Goal: Navigation & Orientation: Find specific page/section

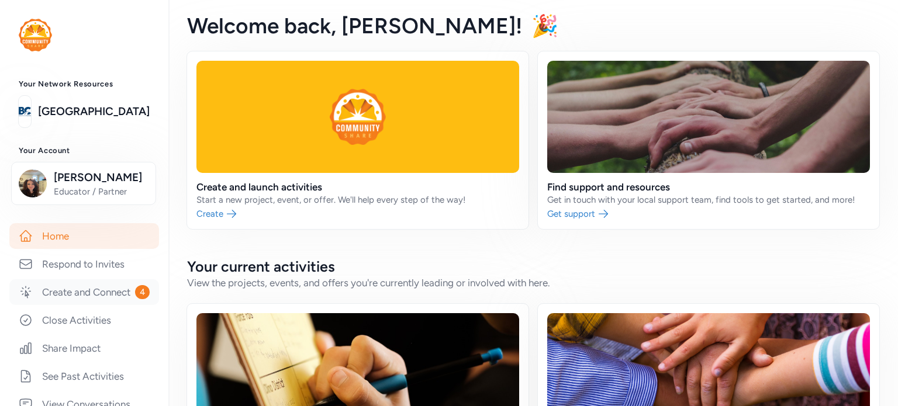
click at [75, 305] on link "Create and Connect 4" at bounding box center [84, 292] width 150 height 26
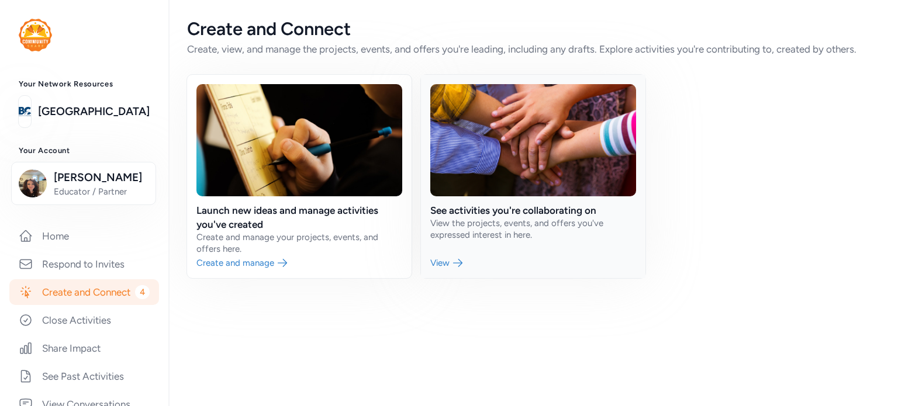
click at [475, 222] on link at bounding box center [533, 176] width 224 height 203
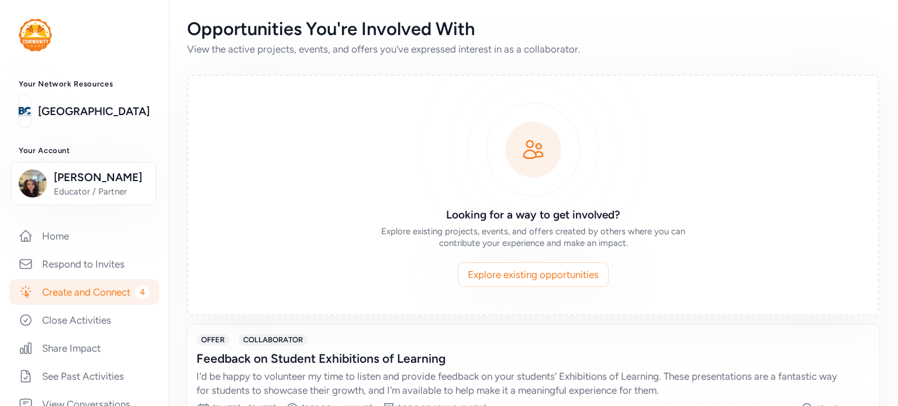
click at [72, 293] on link "Create and Connect 4" at bounding box center [84, 292] width 150 height 26
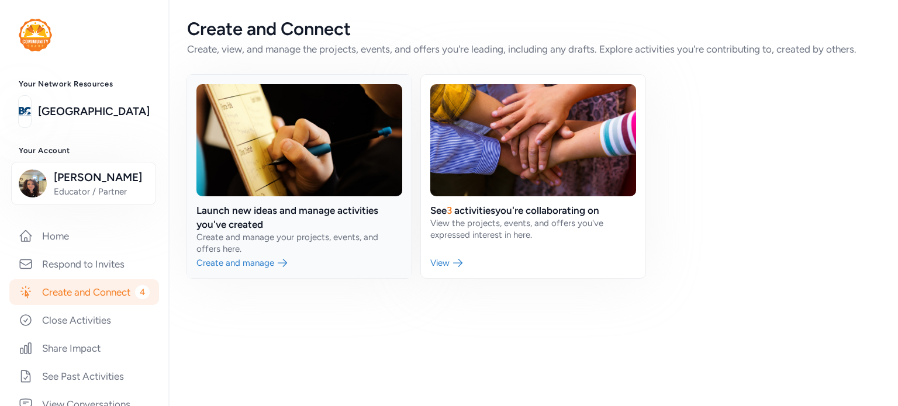
click at [277, 196] on link at bounding box center [299, 176] width 224 height 203
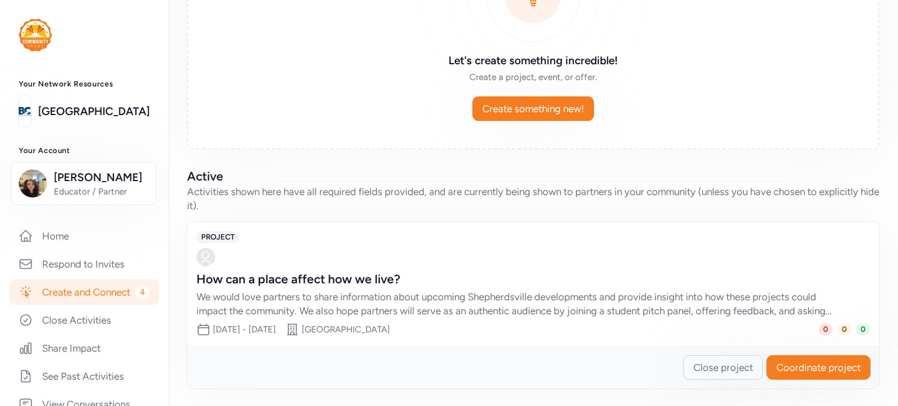
scroll to position [154, 0]
